Goal: Communication & Community: Answer question/provide support

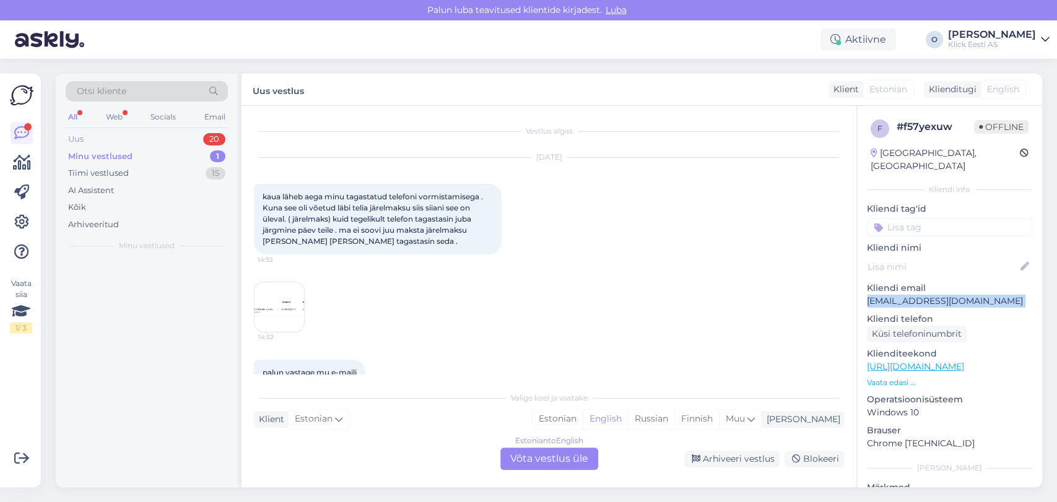
scroll to position [25, 0]
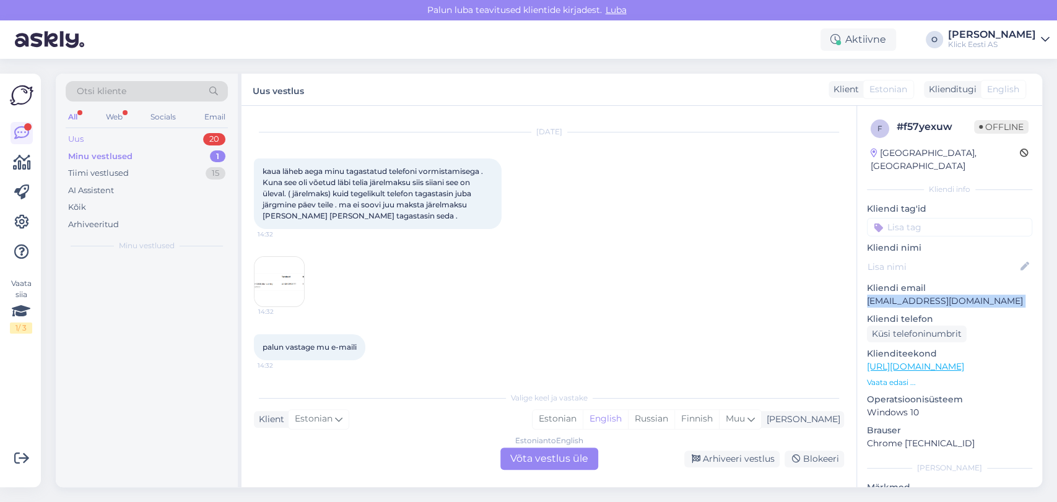
click at [124, 135] on div "Uus 20" at bounding box center [147, 139] width 162 height 17
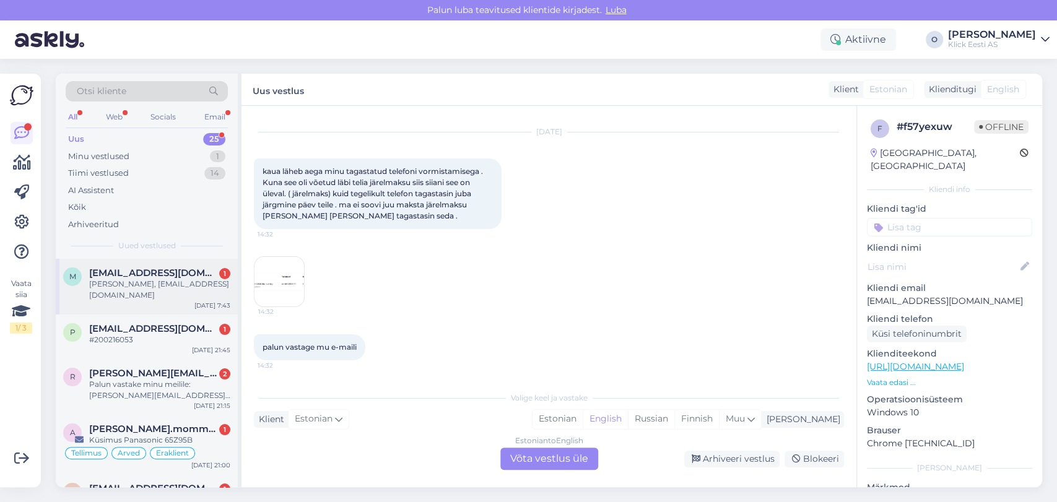
click at [131, 279] on div "[PERSON_NAME], [EMAIL_ADDRESS][DOMAIN_NAME]" at bounding box center [159, 290] width 141 height 22
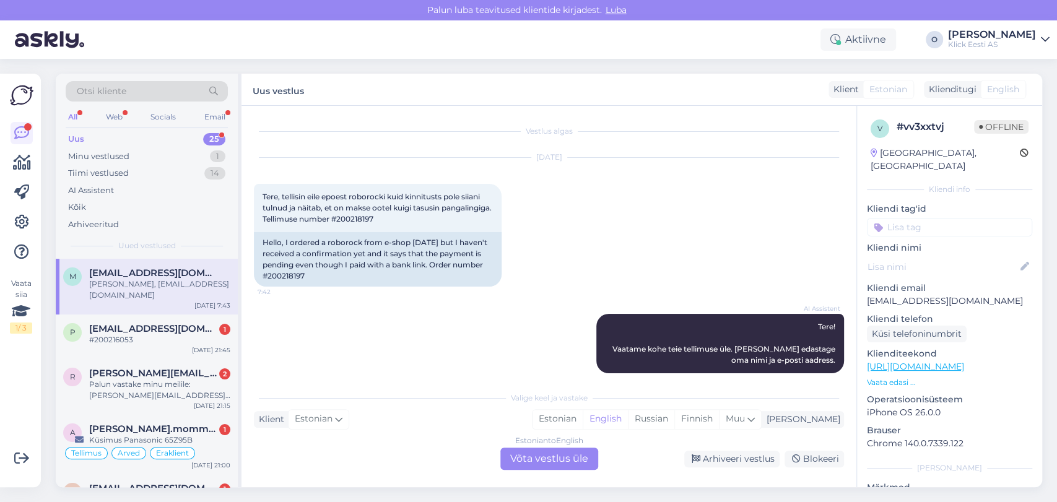
scroll to position [0, 0]
drag, startPoint x: 402, startPoint y: 224, endPoint x: 401, endPoint y: 217, distance: 6.3
click at [401, 217] on div "Tere, tellisin eile epoest roborocki kuid kinnitusts pole siiani tulnud ja näit…" at bounding box center [378, 208] width 248 height 48
click at [401, 217] on span "Tere, tellisin eile epoest roborocki kuid kinnitusts pole siiani tulnud ja näit…" at bounding box center [378, 208] width 231 height 32
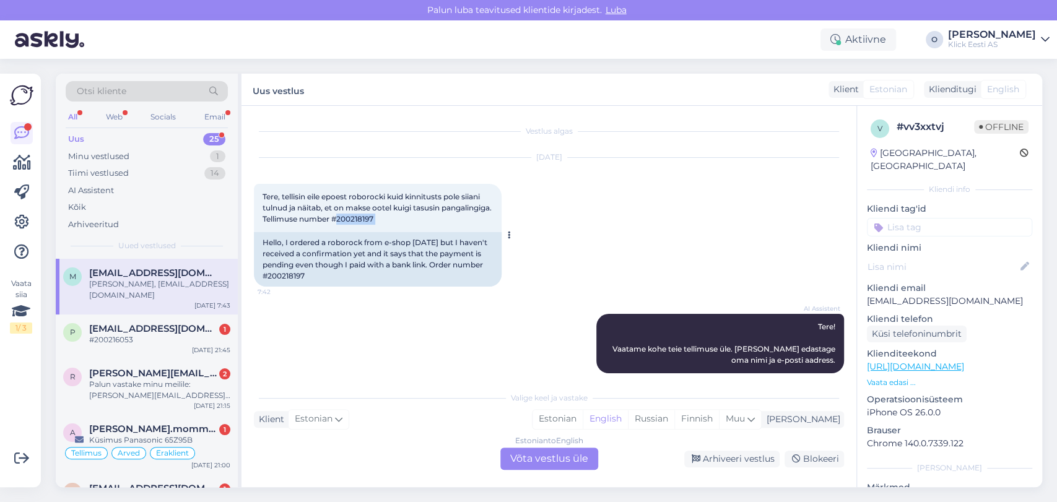
copy div "200218197 7:42"
click at [152, 319] on div "p [EMAIL_ADDRESS][DOMAIN_NAME] 1 #200216053 [DATE] 21:45" at bounding box center [147, 337] width 182 height 45
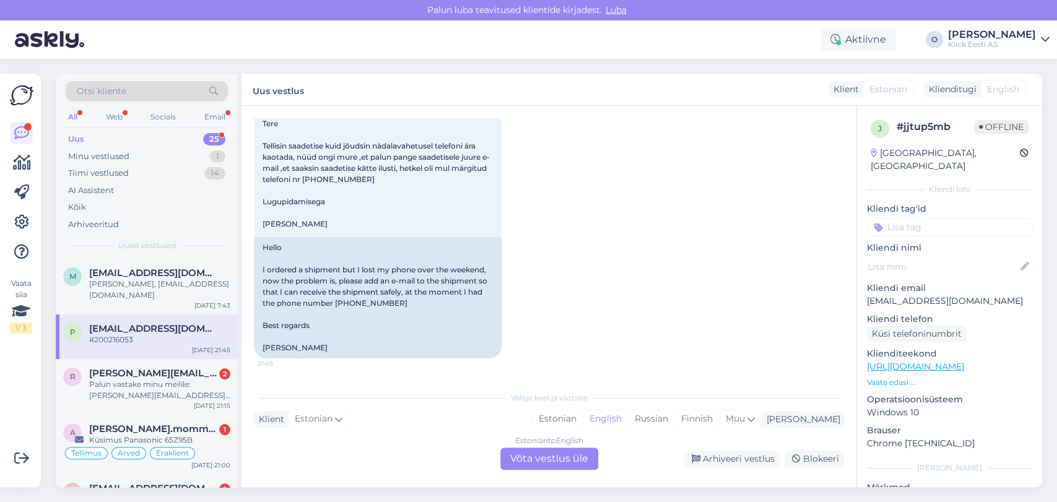
scroll to position [61, 0]
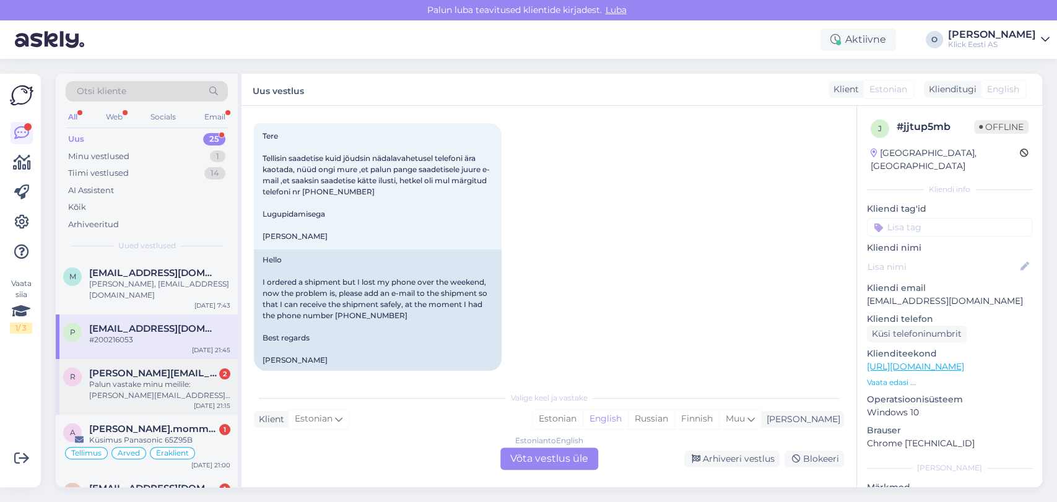
click at [168, 385] on div "Palun vastake minu meilile: [PERSON_NAME][EMAIL_ADDRESS][PERSON_NAME][DOMAIN_NA…" at bounding box center [159, 390] width 141 height 22
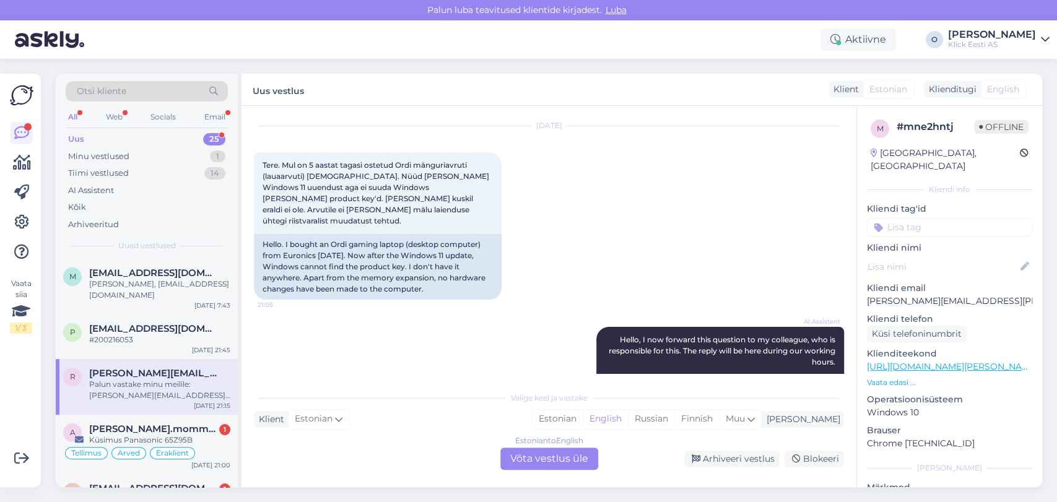
scroll to position [19, 0]
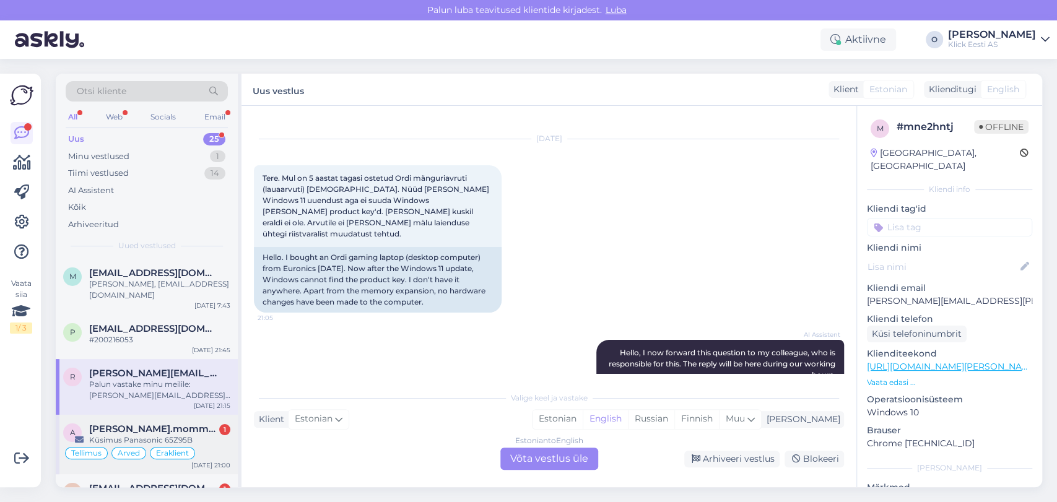
click at [168, 422] on div "a [PERSON_NAME].mommeja via [EMAIL_ADDRESS][DOMAIN_NAME] 1 Küsimus Panasonic 65…" at bounding box center [147, 444] width 182 height 59
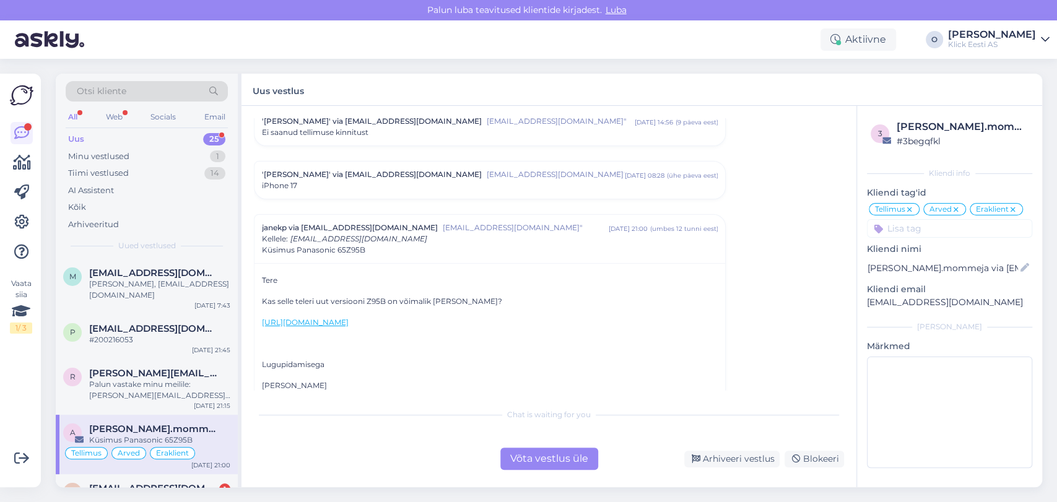
scroll to position [5825, 0]
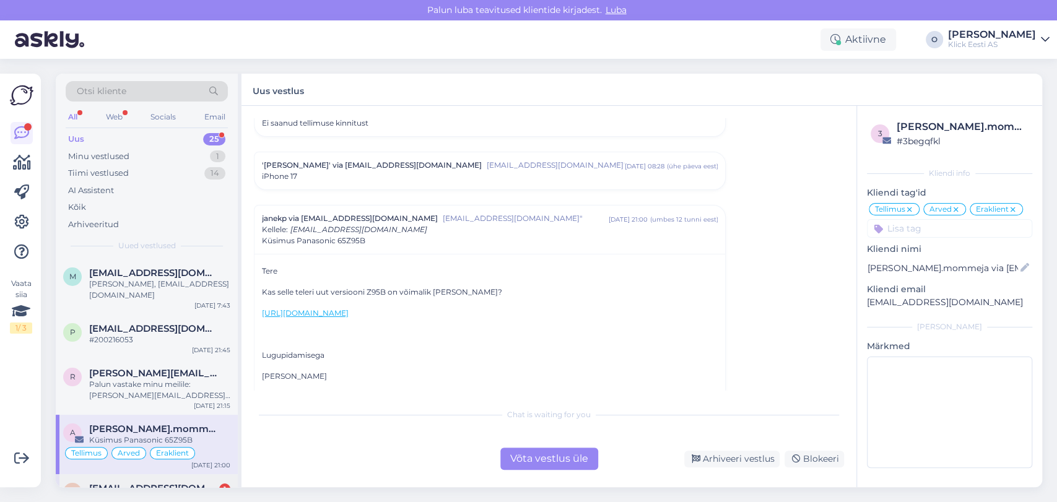
click at [174, 482] on div "a [EMAIL_ADDRESS][DOMAIN_NAME] 1 Aitäh. Eraklient Ostuabi Üldinfo AI [DATE] 20:…" at bounding box center [147, 503] width 182 height 59
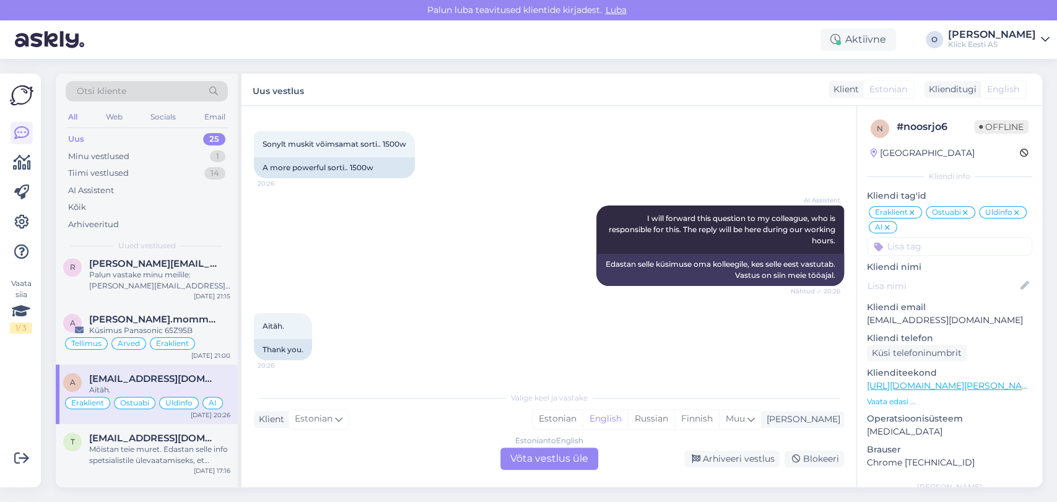
scroll to position [137, 0]
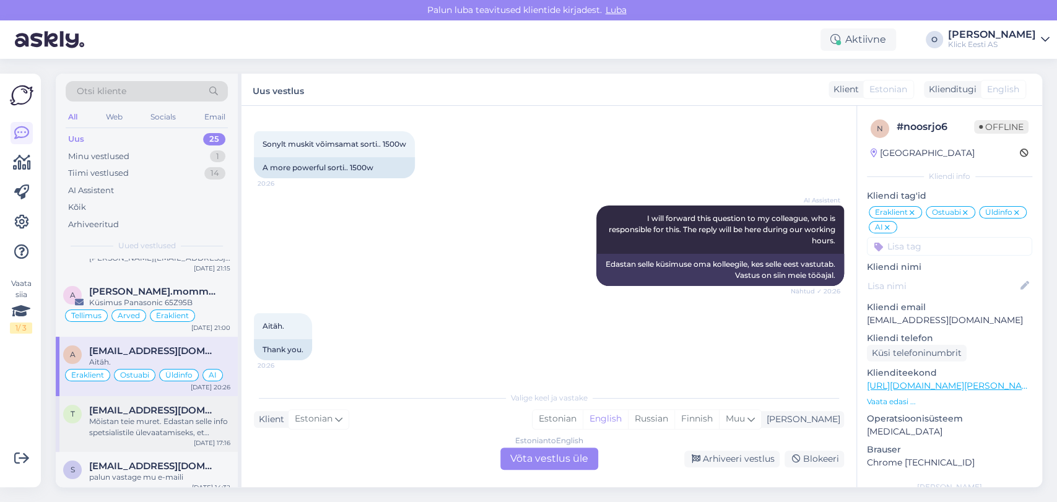
click at [154, 432] on div "Mõistan teie muret. Edastan selle info spetsialistile ülevaatamiseks, et saaksi…" at bounding box center [159, 427] width 141 height 22
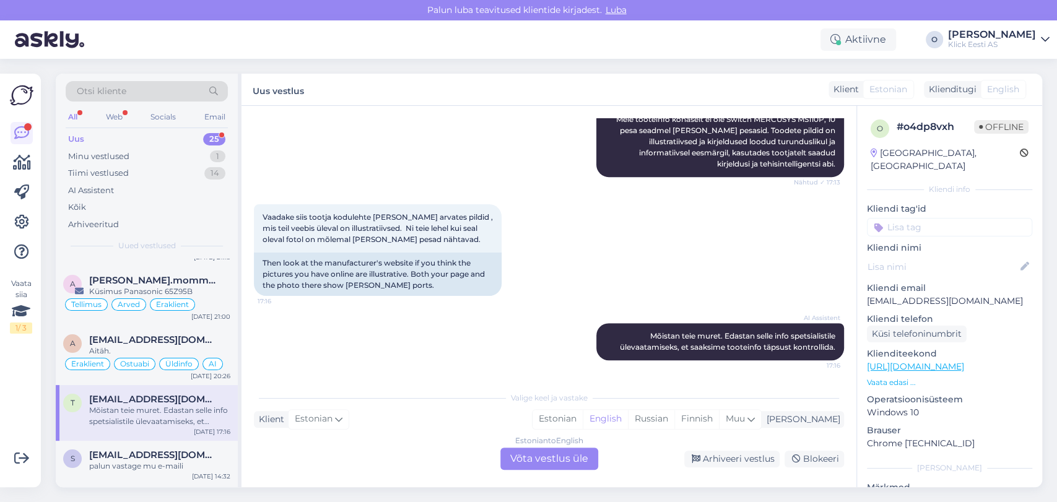
scroll to position [126, 0]
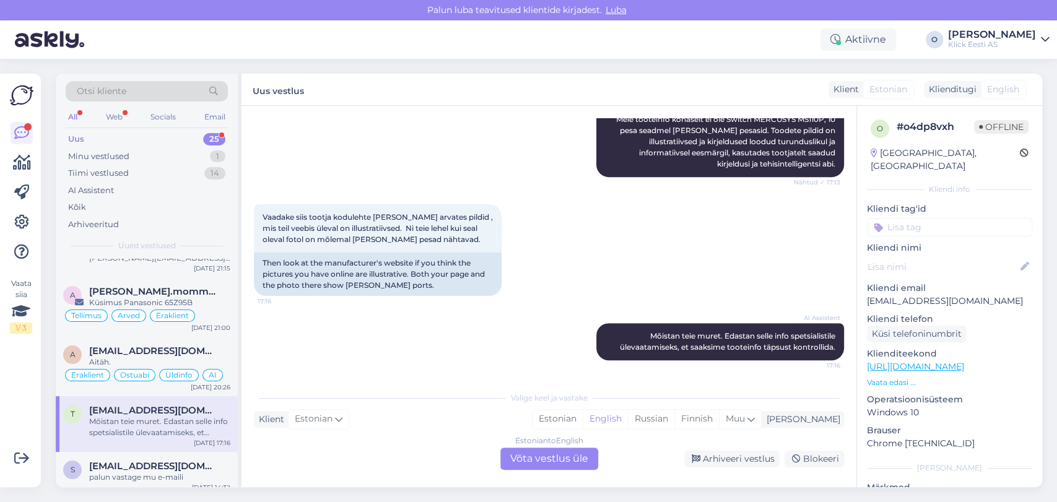
click at [161, 134] on div "Uus 25" at bounding box center [147, 139] width 162 height 17
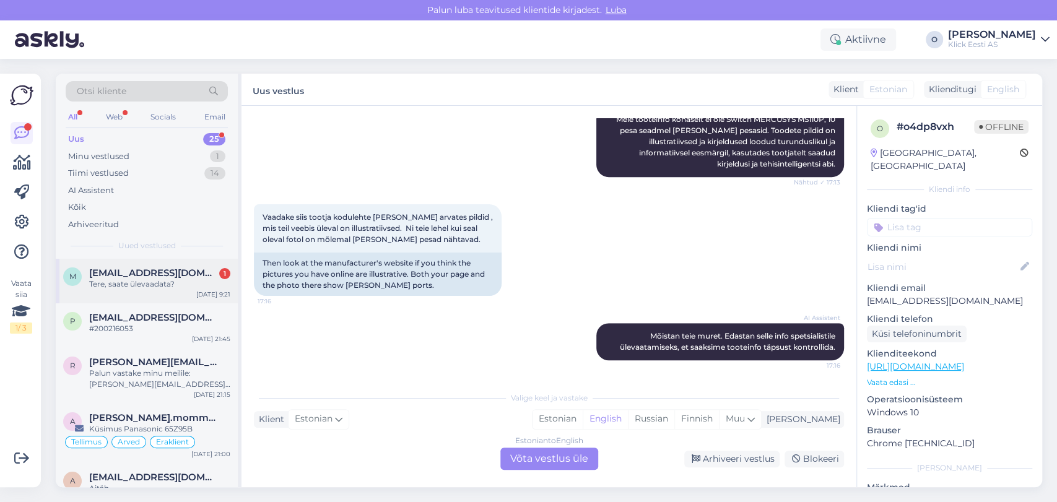
click at [132, 271] on span "[EMAIL_ADDRESS][DOMAIN_NAME]" at bounding box center [153, 272] width 129 height 11
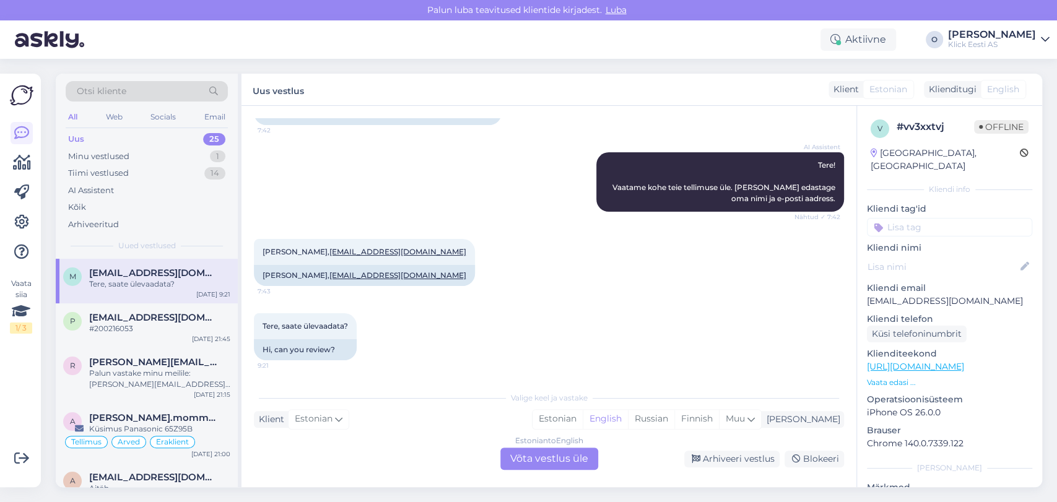
click at [519, 451] on div "Estonian to English Võta vestlus üle" at bounding box center [549, 459] width 98 height 22
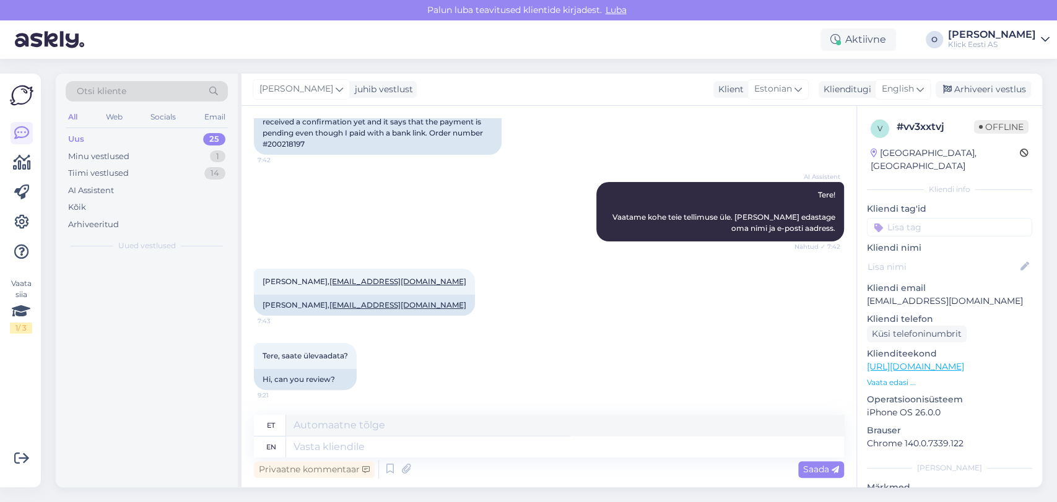
scroll to position [132, 0]
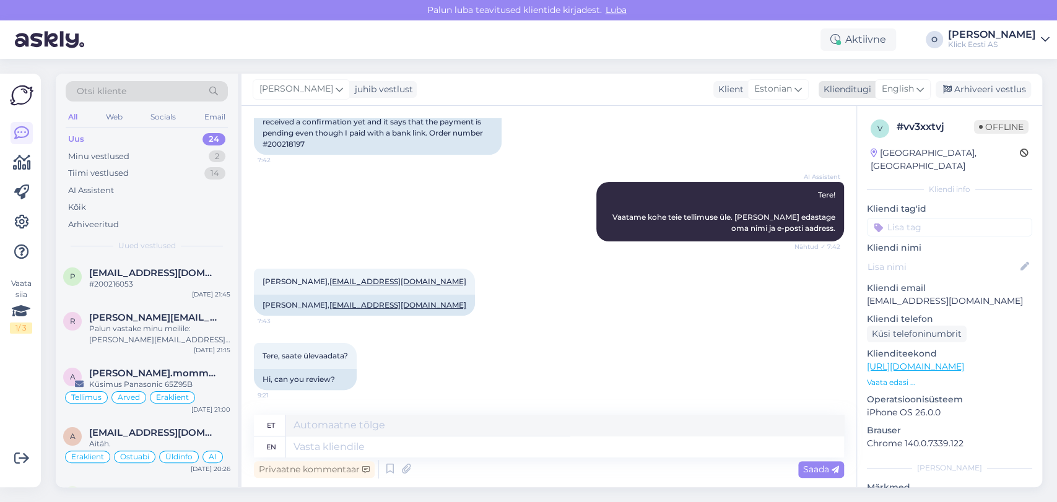
click at [899, 80] on div "English" at bounding box center [903, 89] width 56 height 20
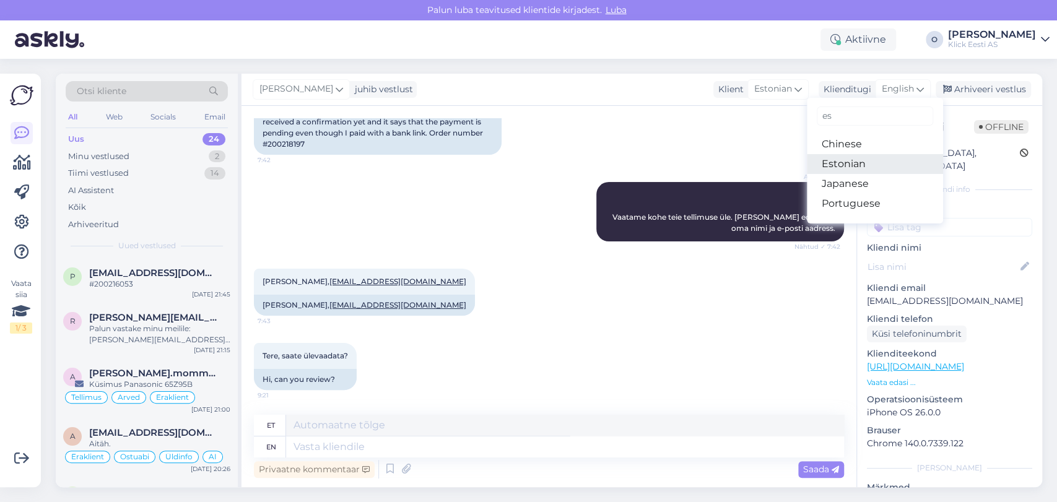
type input "es"
click at [850, 169] on link "Estonian" at bounding box center [875, 164] width 136 height 20
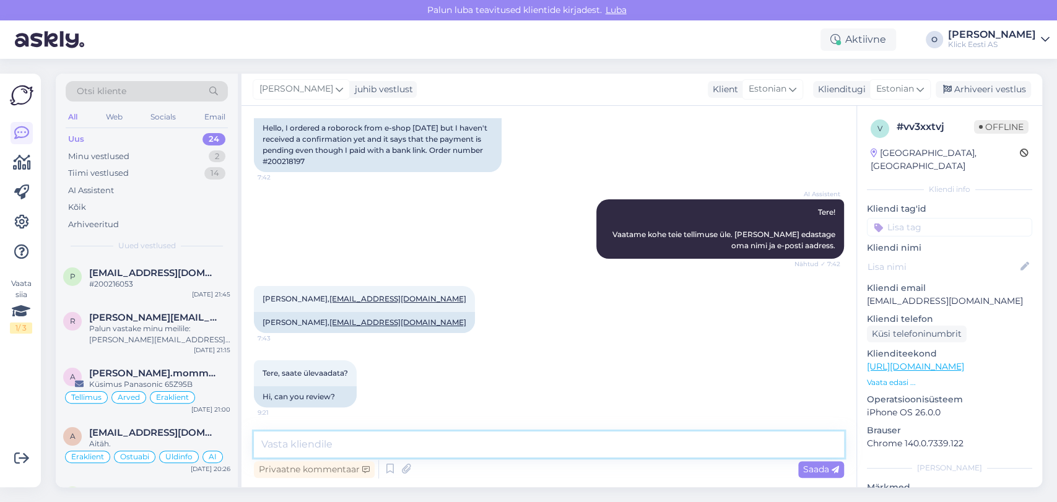
click at [371, 441] on textarea at bounding box center [549, 445] width 590 height 26
type textarea "[PERSON_NAME]"
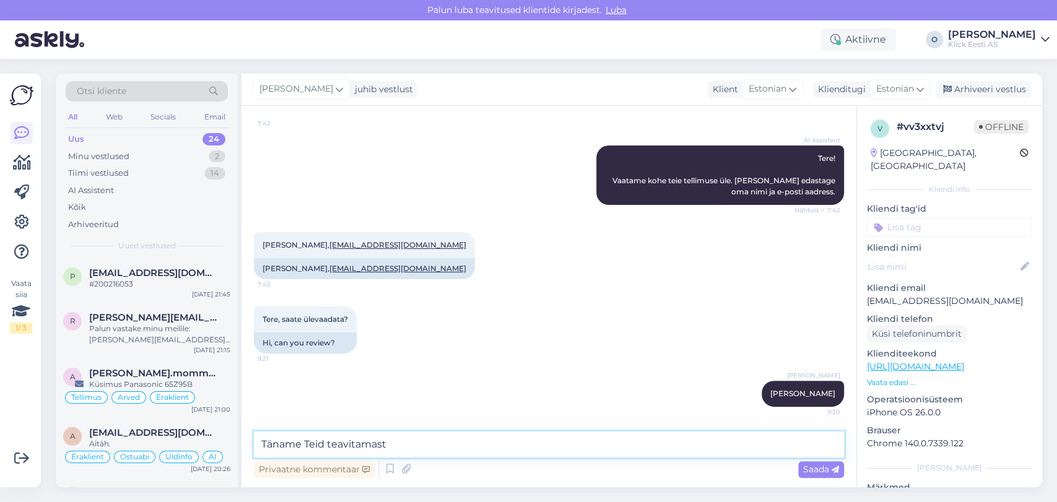
type textarea "Täname Teid teavitamast!"
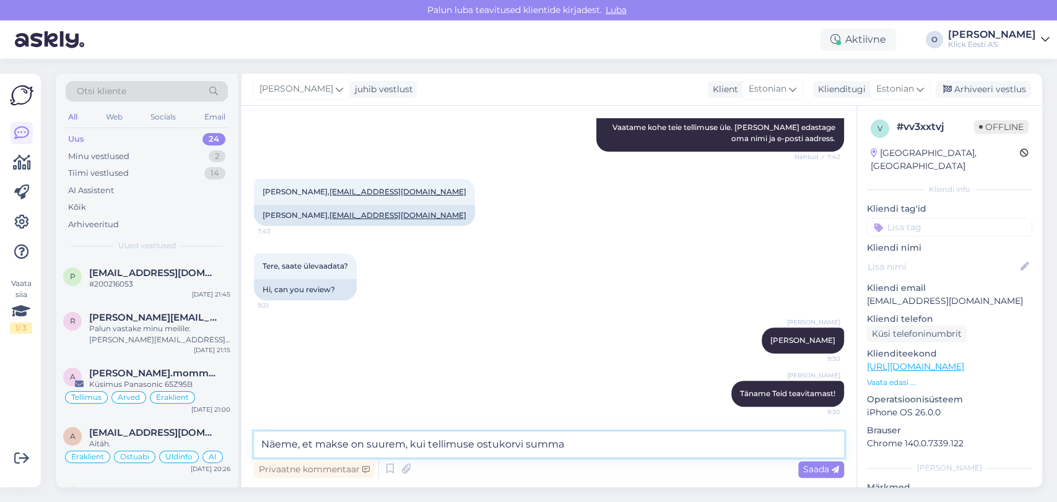
type textarea "Näeme, et makse on suurem, kui tellimuse ostukorvi summa."
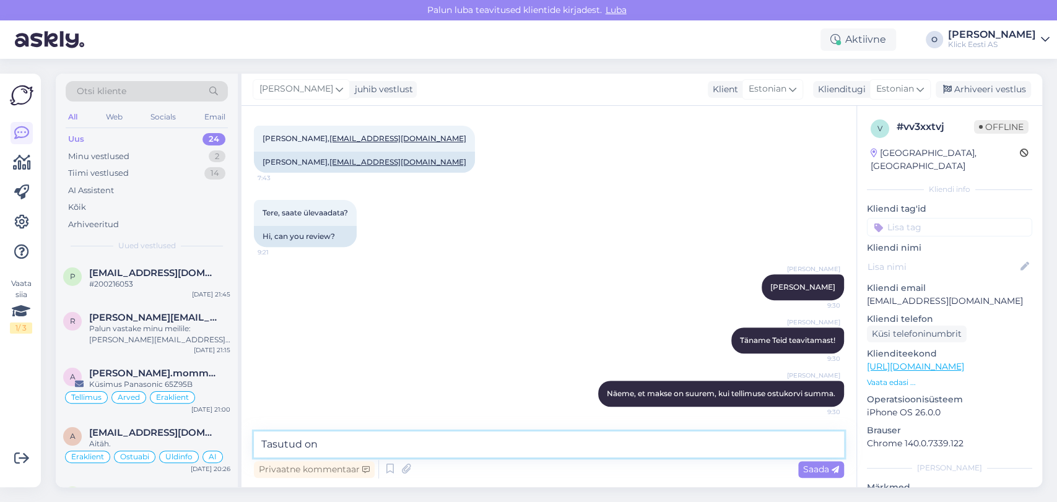
paste textarea "-574,98"
click at [393, 439] on textarea "Tasutud on 574,98€" at bounding box center [549, 445] width 590 height 26
paste textarea "559,98 €"
type textarea "Tasutud on 574,98€, kuid tellimuse summa on 559,98€"
click at [536, 446] on textarea "Tasutud on 574,98€, kuid tellimuse summa on 559,98€" at bounding box center [549, 445] width 590 height 26
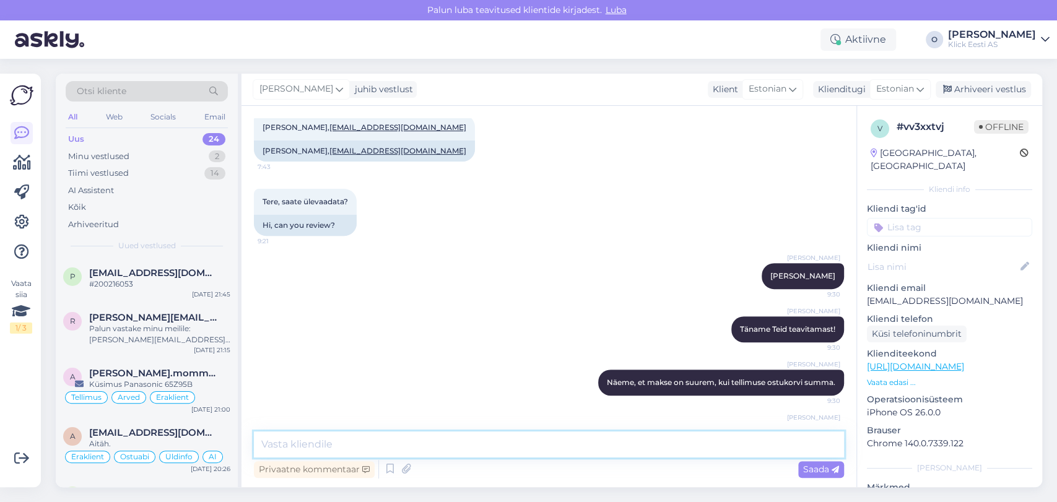
scroll to position [339, 0]
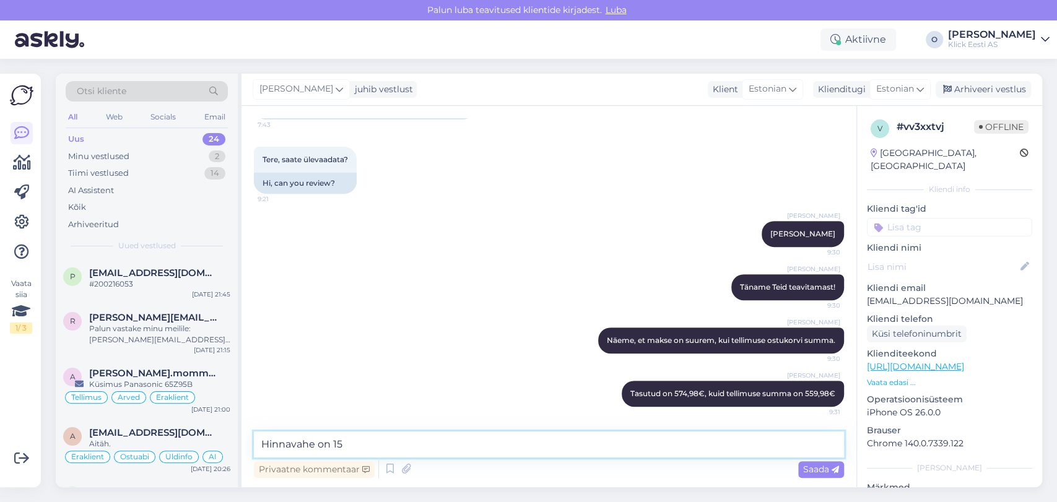
type textarea "Hinnavahe on 15€"
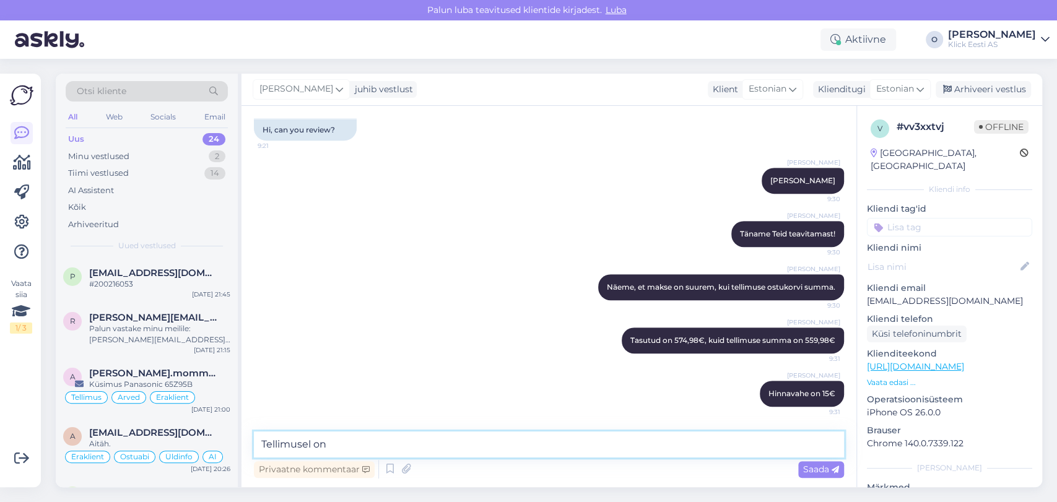
paste textarea "Robottolmuimeja Roborock S8+, must"
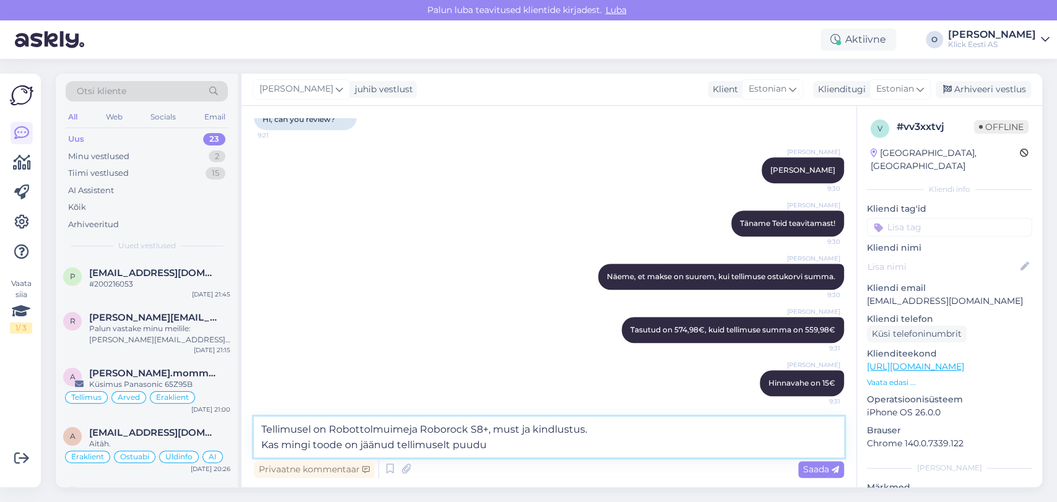
type textarea "Tellimusel on Robottolmuimeja Roborock S8+, must ja kindlustus. Kas mingi toode…"
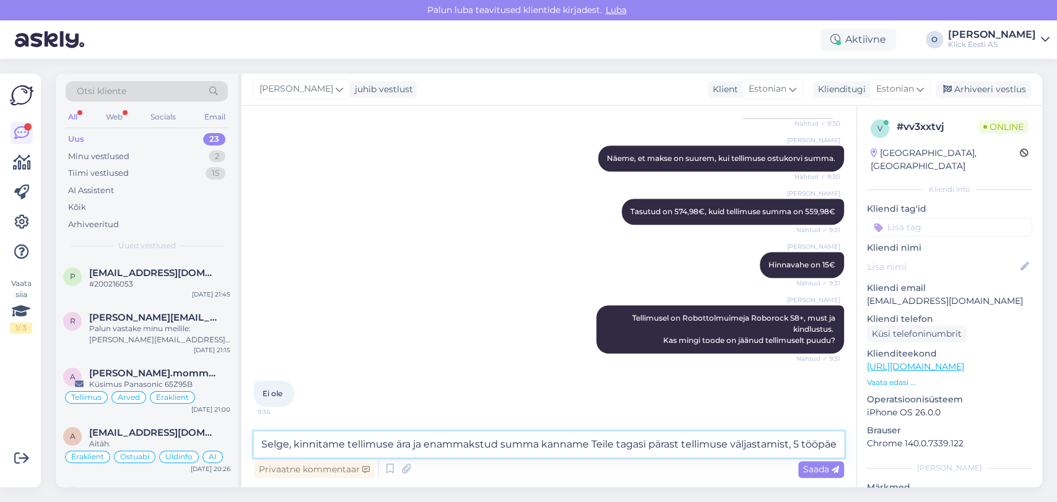
scroll to position [534, 0]
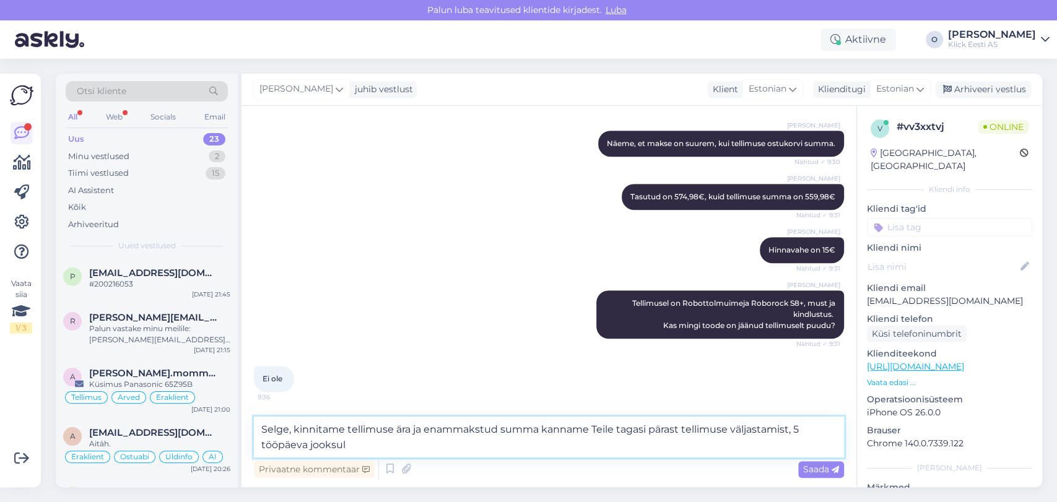
type textarea "Selge, kinnitame tellimuse ära ja enammakstud summa kanname Teile tagasi pärast…"
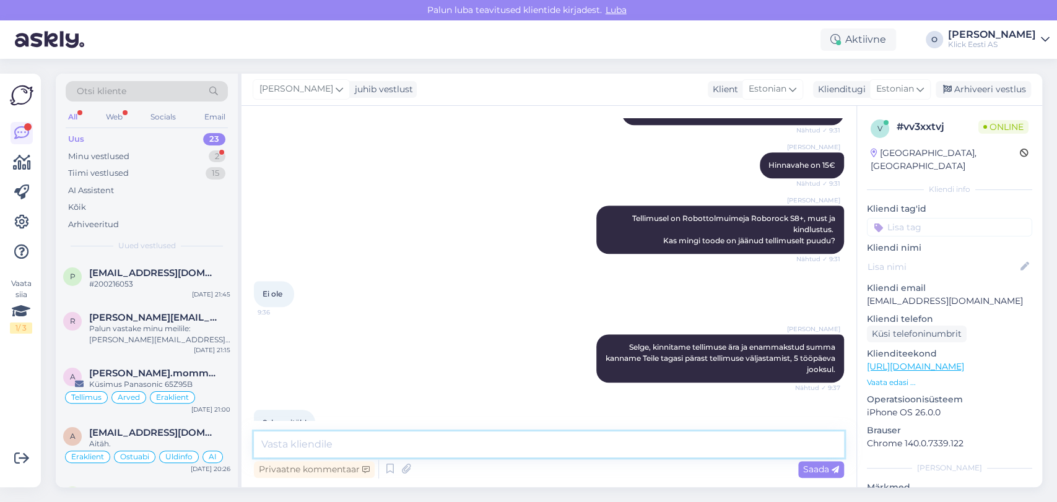
scroll to position [649, 0]
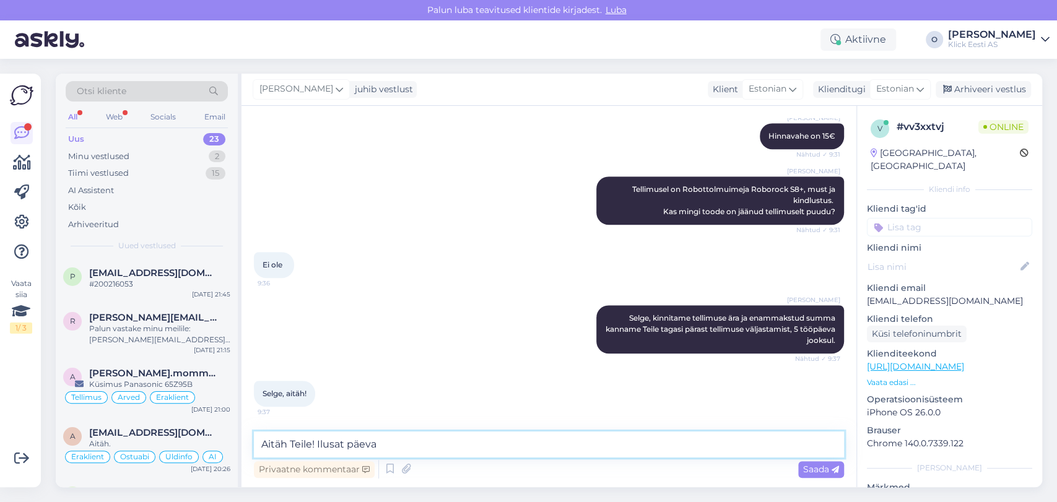
type textarea "Aitäh Teile! Ilusat päeva!"
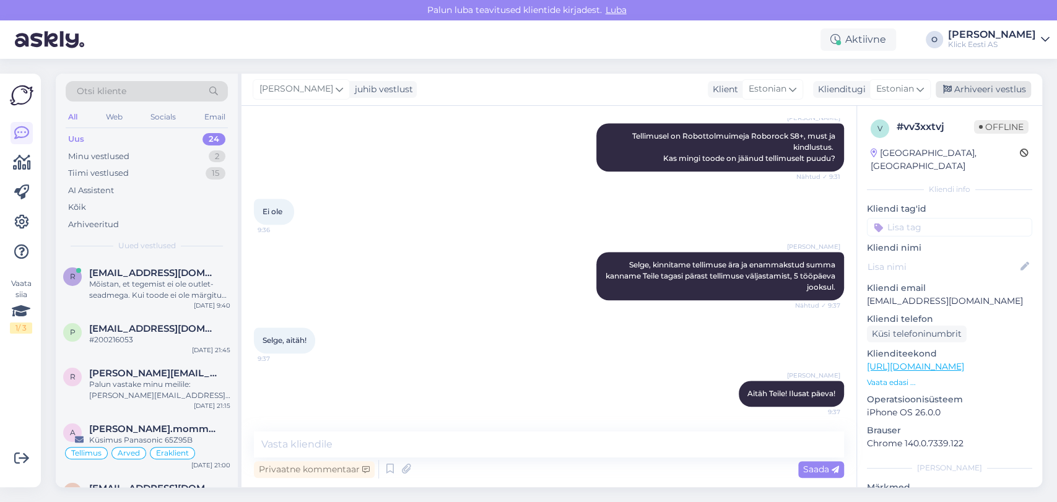
click at [952, 93] on icon at bounding box center [947, 89] width 9 height 9
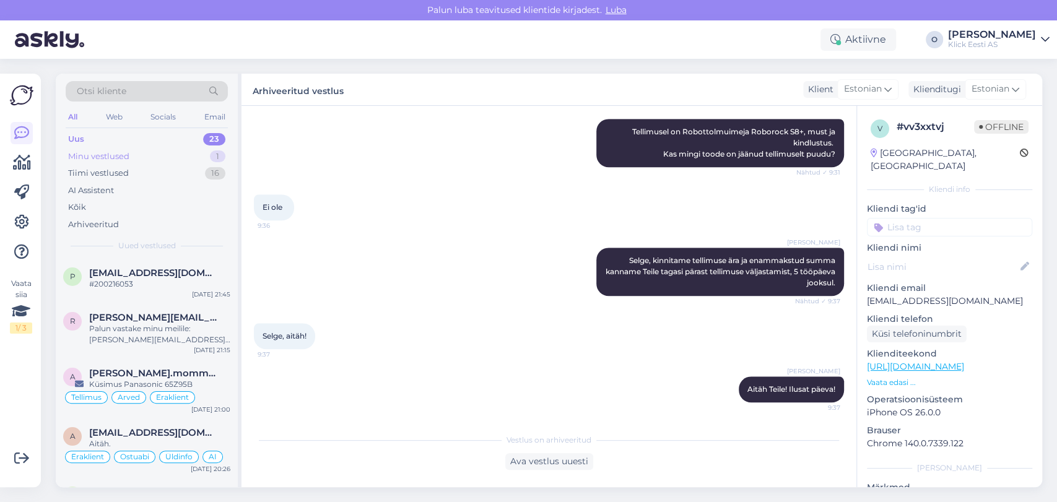
click at [168, 150] on div "Minu vestlused 1" at bounding box center [147, 156] width 162 height 17
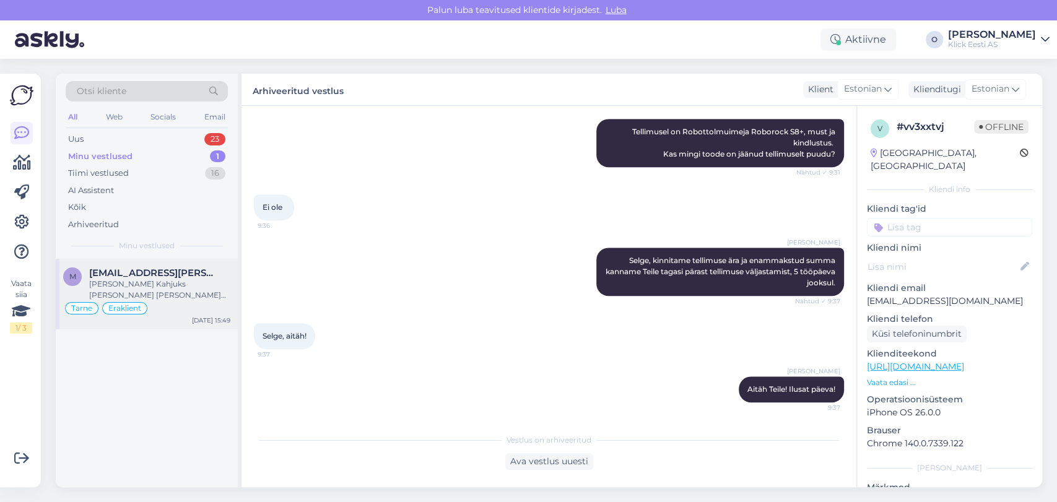
click at [151, 285] on div "[PERSON_NAME] Kahjuks [PERSON_NAME] [PERSON_NAME] uudiseid. Nimelt uurides tarn…" at bounding box center [159, 290] width 141 height 22
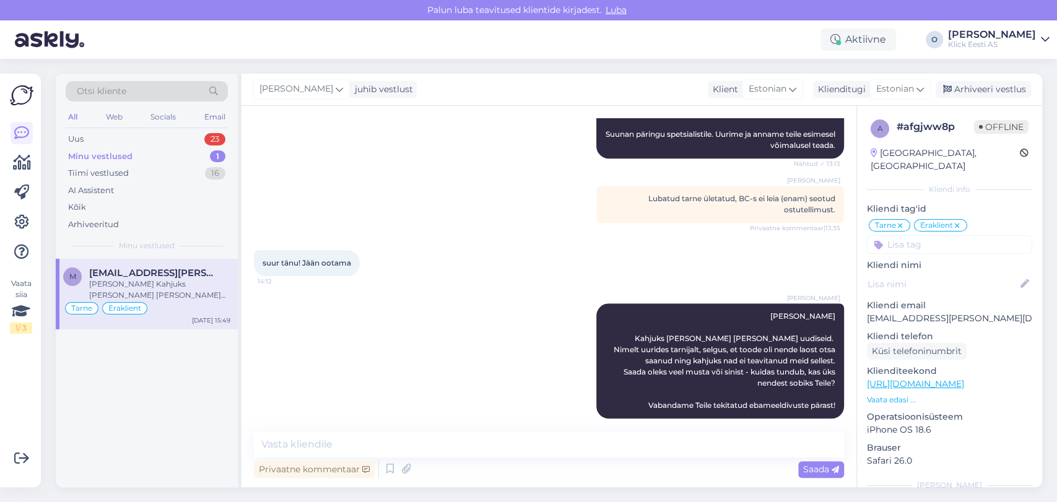
scroll to position [430, 0]
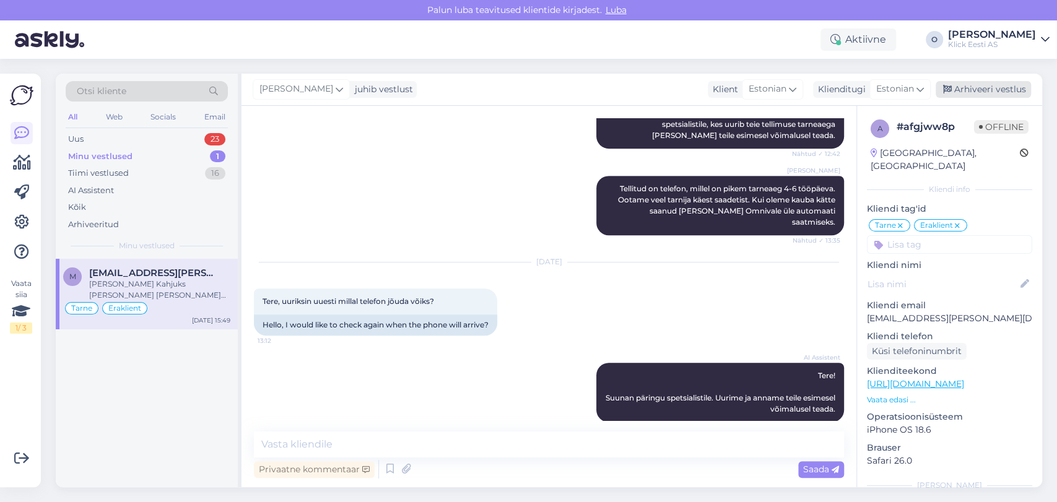
click at [1007, 85] on div "Arhiveeri vestlus" at bounding box center [982, 89] width 95 height 17
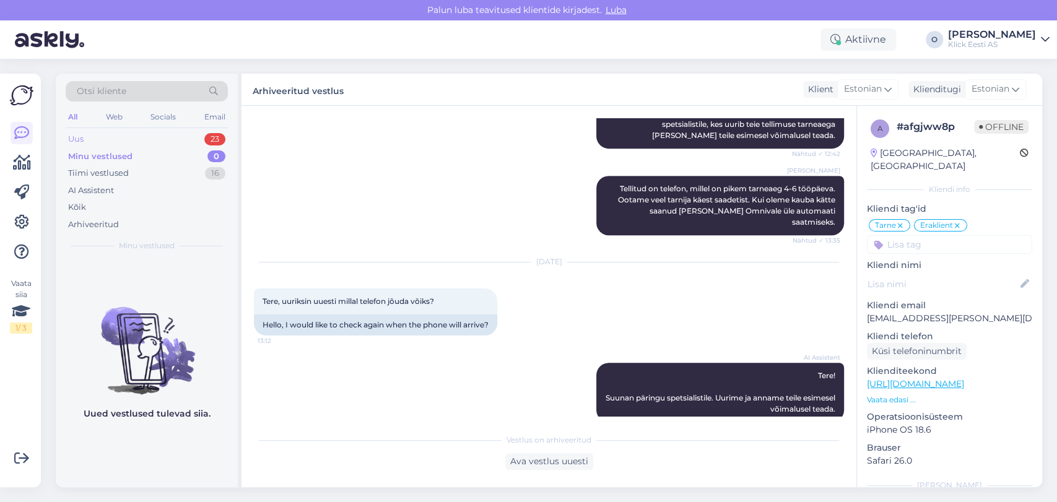
click at [170, 141] on div "Uus 23" at bounding box center [147, 139] width 162 height 17
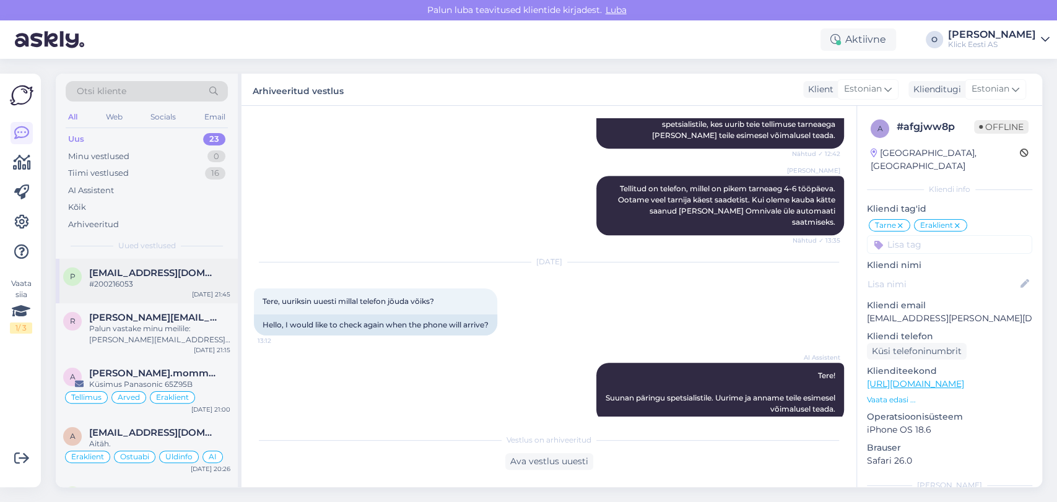
click at [153, 263] on div "p [EMAIL_ADDRESS][DOMAIN_NAME] #200216053 [DATE] 21:45" at bounding box center [147, 281] width 182 height 45
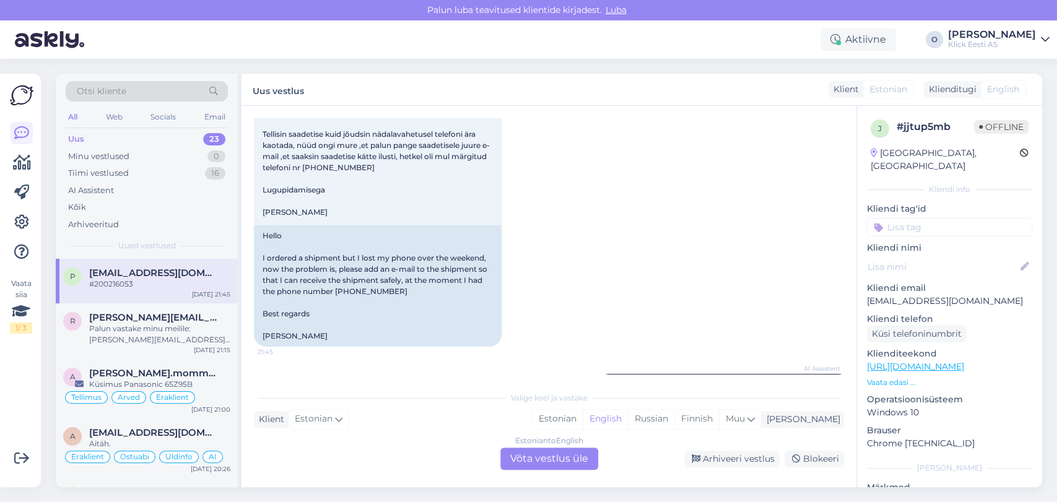
scroll to position [0, 0]
